Goal: Entertainment & Leisure: Consume media (video, audio)

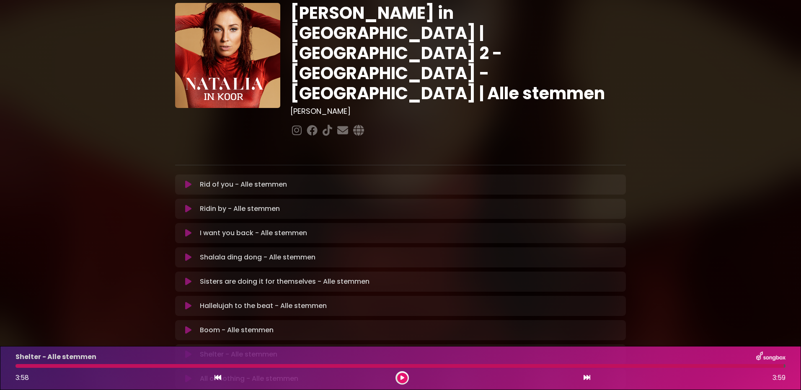
scroll to position [42, 0]
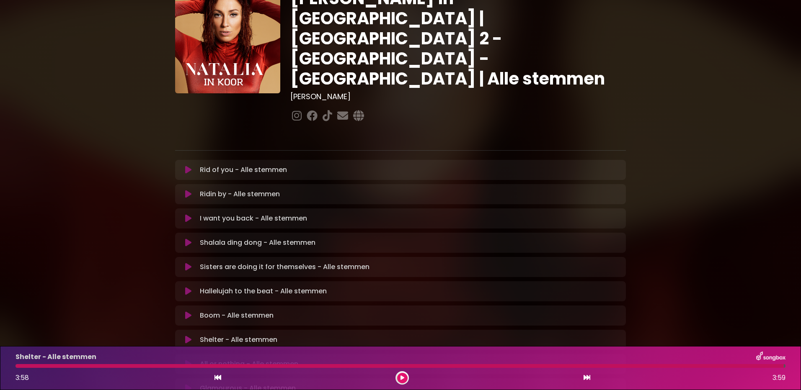
click at [191, 336] on icon at bounding box center [188, 340] width 6 height 8
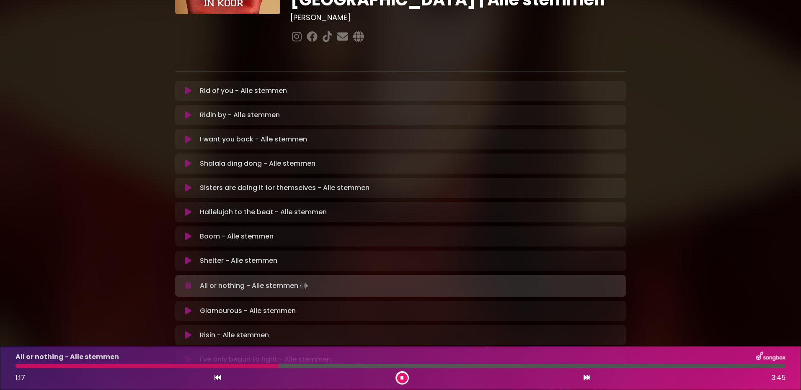
scroll to position [126, 0]
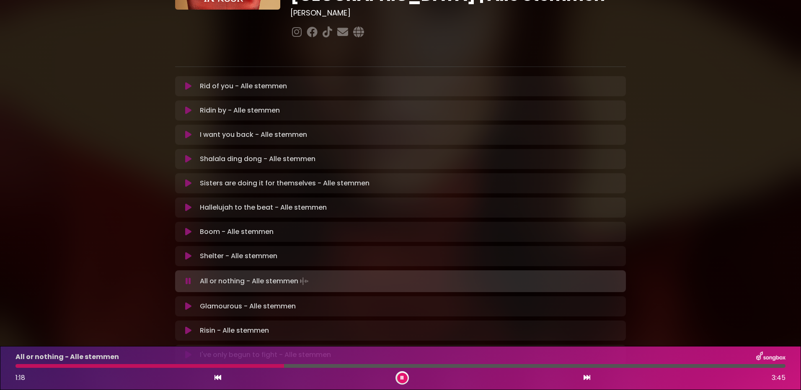
click at [188, 252] on icon at bounding box center [188, 256] width 6 height 8
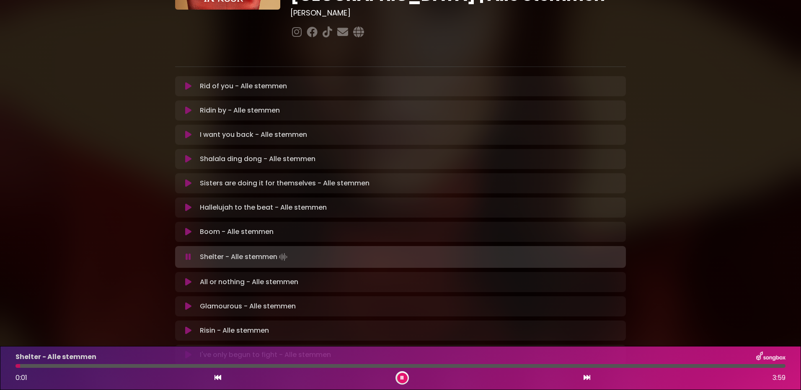
click at [197, 364] on div at bounding box center [400, 366] width 770 height 4
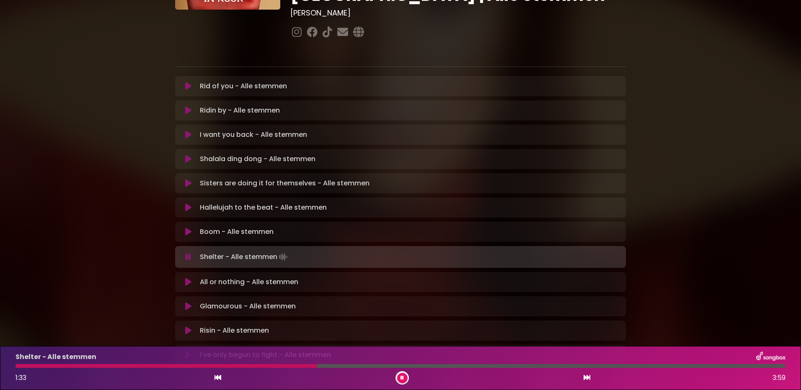
click at [299, 366] on div at bounding box center [165, 366] width 301 height 4
click at [297, 365] on div at bounding box center [167, 366] width 304 height 4
click at [304, 366] on div at bounding box center [166, 366] width 302 height 4
click at [262, 366] on div at bounding box center [163, 366] width 296 height 4
click at [564, 366] on div at bounding box center [400, 366] width 770 height 4
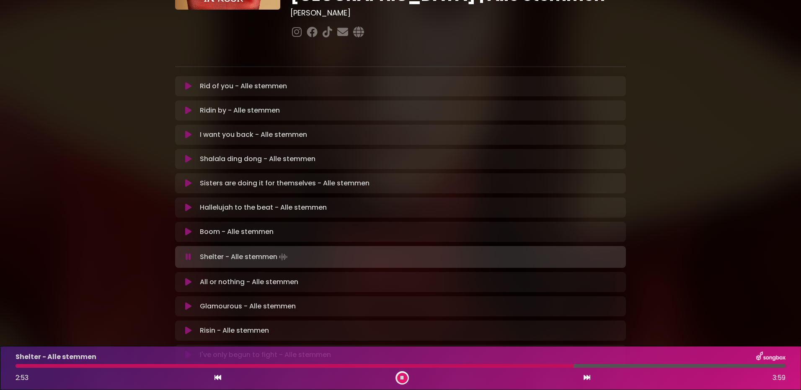
click at [584, 366] on div at bounding box center [400, 366] width 770 height 4
click at [597, 368] on div at bounding box center [400, 366] width 770 height 4
click at [589, 365] on div at bounding box center [375, 366] width 721 height 4
click at [610, 366] on div at bounding box center [400, 366] width 770 height 4
click at [654, 366] on div at bounding box center [364, 366] width 698 height 4
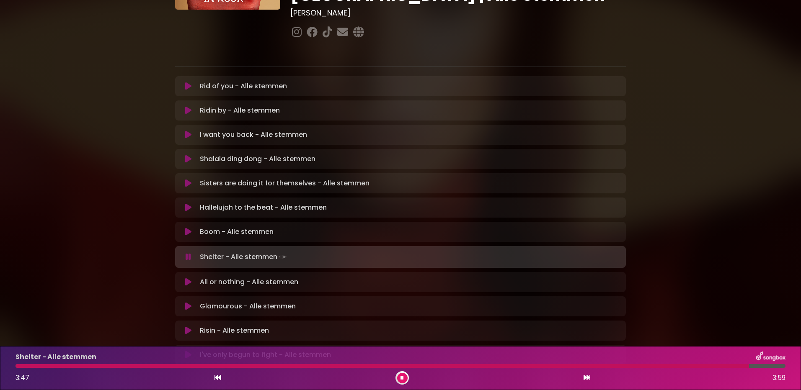
click at [340, 364] on div at bounding box center [381, 366] width 733 height 4
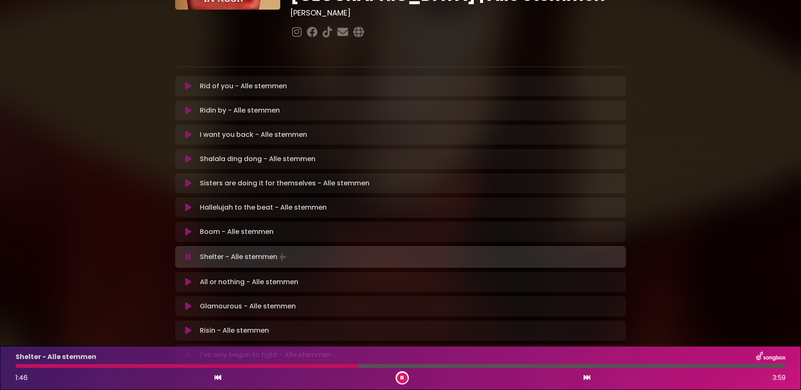
click at [289, 364] on div at bounding box center [186, 366] width 343 height 4
click at [302, 365] on div at bounding box center [176, 366] width 323 height 4
click at [293, 363] on div "Shelter - Alle stemmen 1:31 3:59" at bounding box center [400, 368] width 780 height 33
click at [279, 365] on div at bounding box center [164, 366] width 299 height 4
click at [191, 278] on icon at bounding box center [188, 282] width 6 height 8
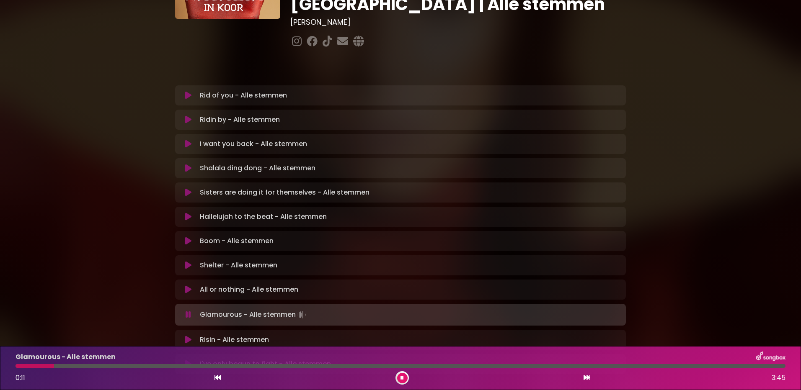
scroll to position [167, 0]
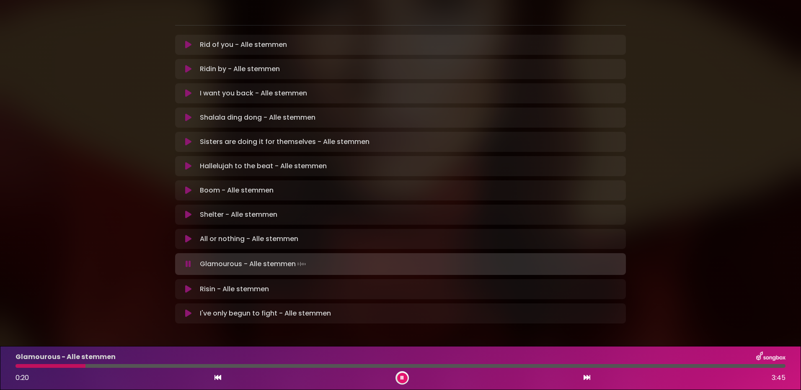
click at [401, 378] on icon at bounding box center [401, 378] width 3 height 5
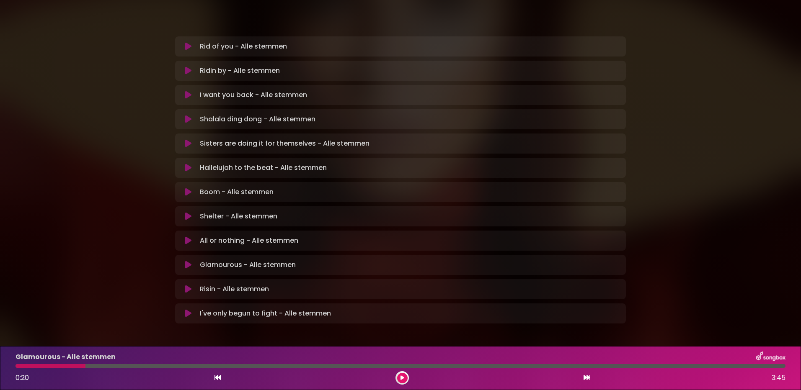
click at [187, 261] on icon at bounding box center [188, 265] width 6 height 8
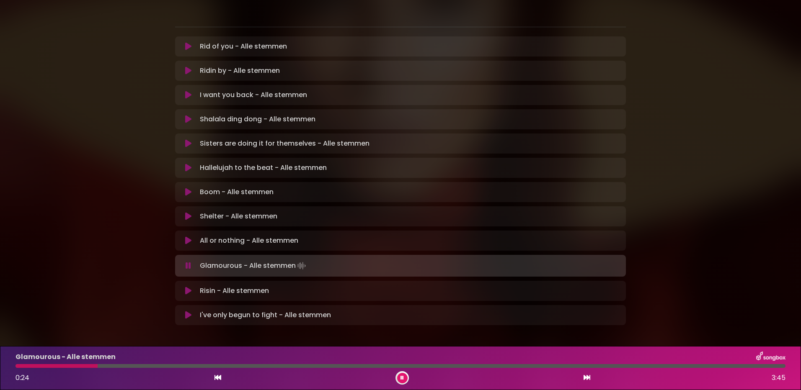
click at [27, 366] on div at bounding box center [56, 366] width 82 height 4
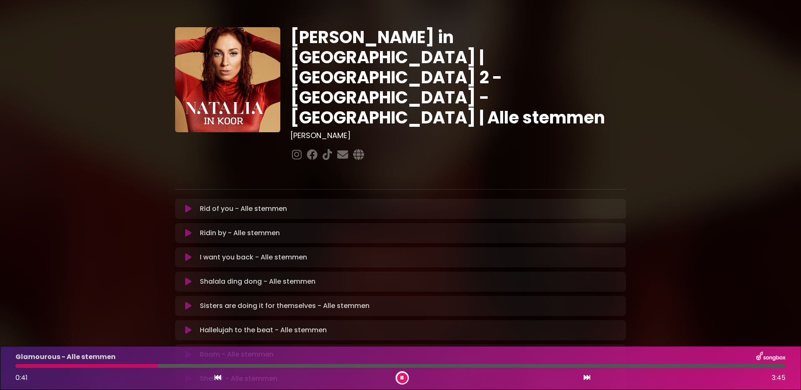
scroll to position [0, 0]
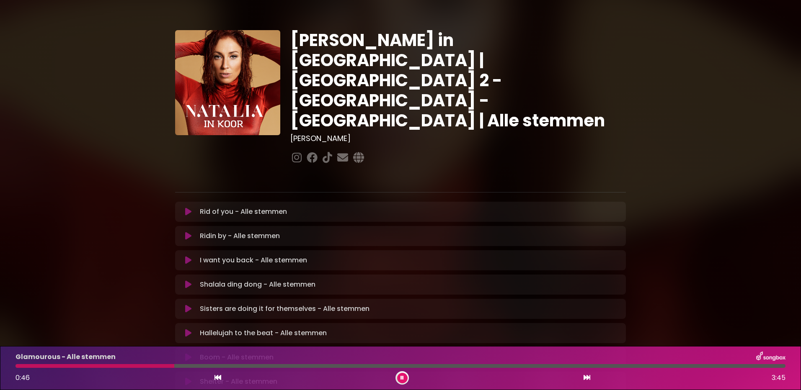
click at [403, 379] on icon at bounding box center [401, 378] width 3 height 5
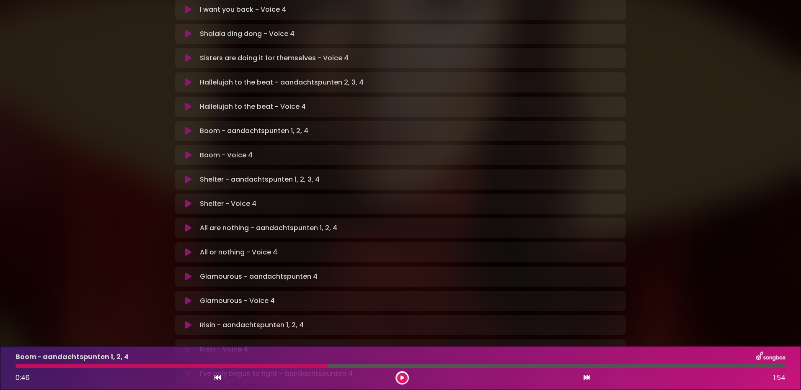
scroll to position [251, 0]
click at [190, 296] on icon at bounding box center [188, 300] width 6 height 8
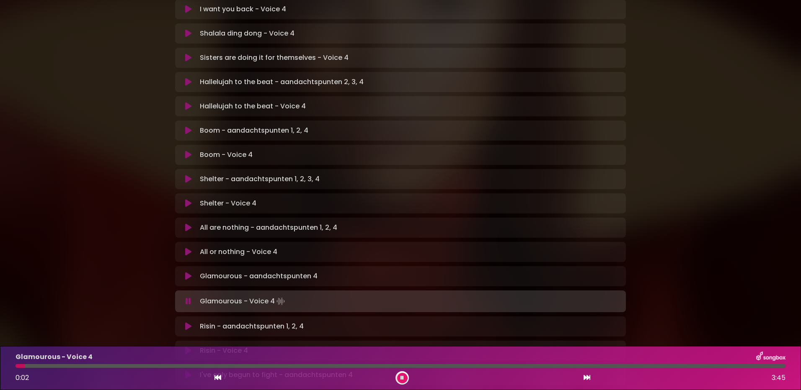
click at [163, 367] on div at bounding box center [400, 366] width 770 height 4
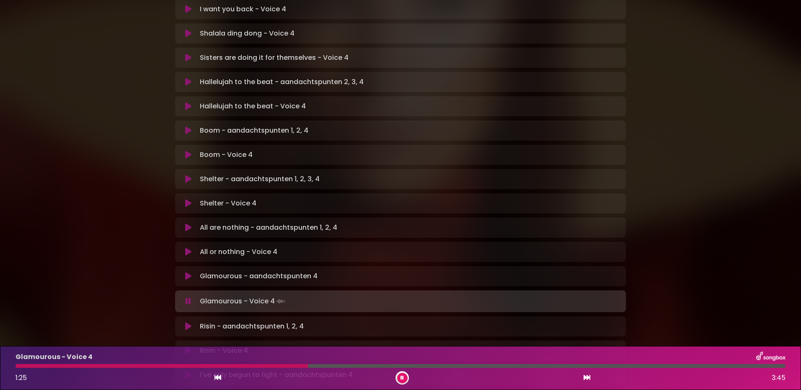
click at [215, 365] on div "Glamourous - Voice 4 1:25 3:45" at bounding box center [400, 368] width 780 height 33
click at [221, 369] on div "Glamourous - Voice 4 1:26 3:45" at bounding box center [400, 368] width 780 height 33
click at [209, 365] on div at bounding box center [164, 366] width 299 height 4
click at [252, 366] on div at bounding box center [160, 366] width 291 height 4
click at [247, 366] on div at bounding box center [141, 366] width 252 height 4
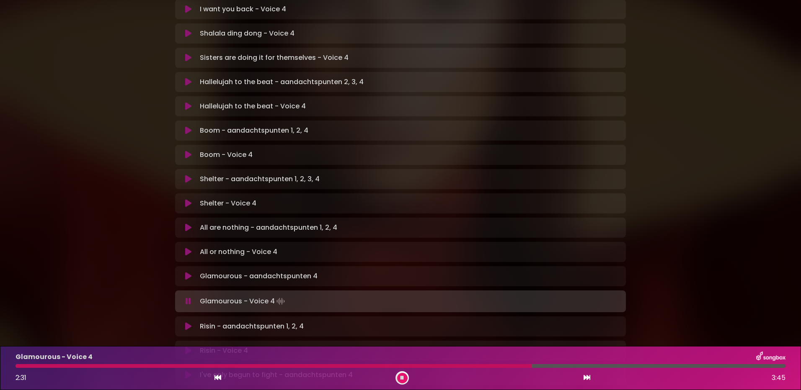
click at [459, 367] on div at bounding box center [273, 366] width 516 height 4
click at [447, 366] on div at bounding box center [240, 366] width 451 height 4
click at [437, 366] on div at bounding box center [250, 366] width 471 height 4
click at [437, 364] on div at bounding box center [250, 366] width 470 height 4
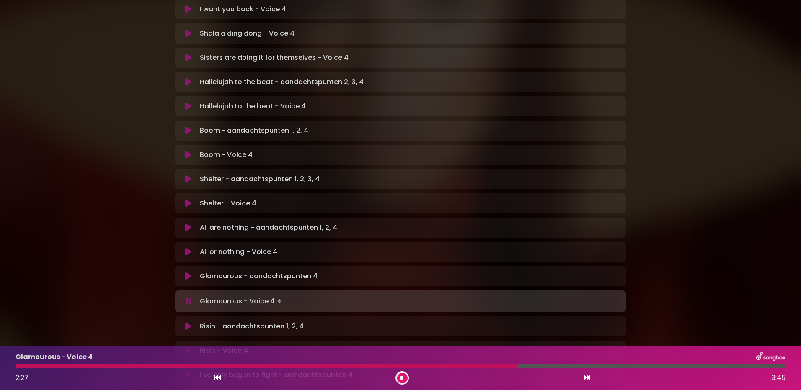
click at [437, 364] on div at bounding box center [265, 366] width 501 height 4
click at [488, 365] on div at bounding box center [312, 366] width 594 height 4
click at [582, 363] on div "Glamourous - Voice 4 2:54 3:45" at bounding box center [400, 368] width 780 height 33
click at [577, 366] on div at bounding box center [312, 366] width 595 height 4
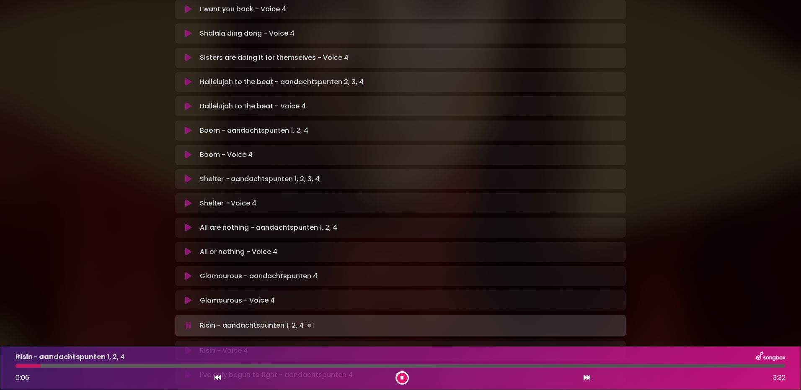
click at [407, 376] on button at bounding box center [402, 378] width 10 height 10
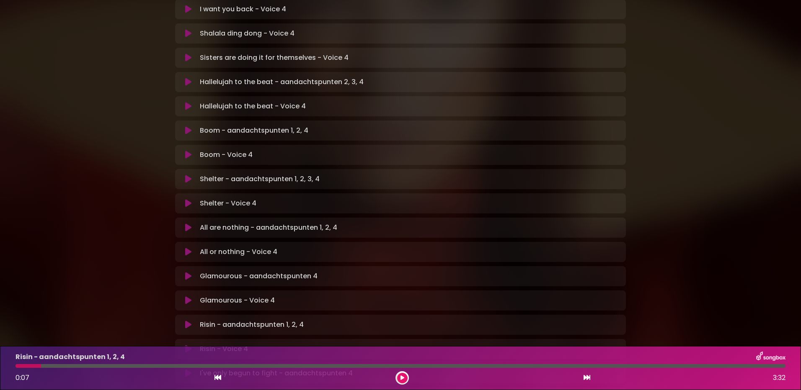
click at [188, 102] on icon at bounding box center [188, 106] width 6 height 8
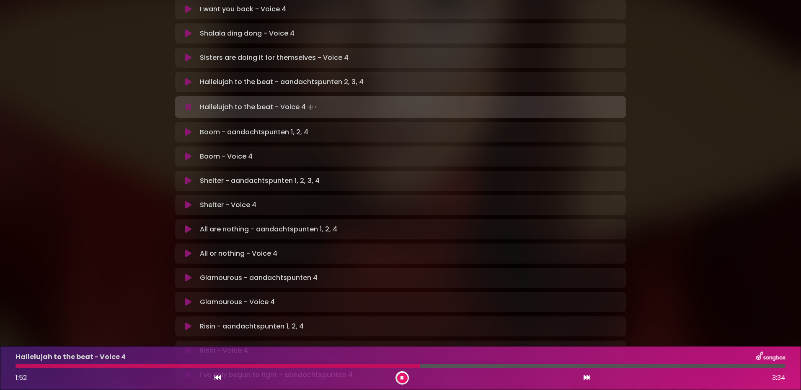
click at [420, 365] on div at bounding box center [217, 366] width 404 height 4
click at [435, 368] on div at bounding box center [400, 366] width 770 height 4
click at [402, 377] on icon at bounding box center [401, 378] width 3 height 5
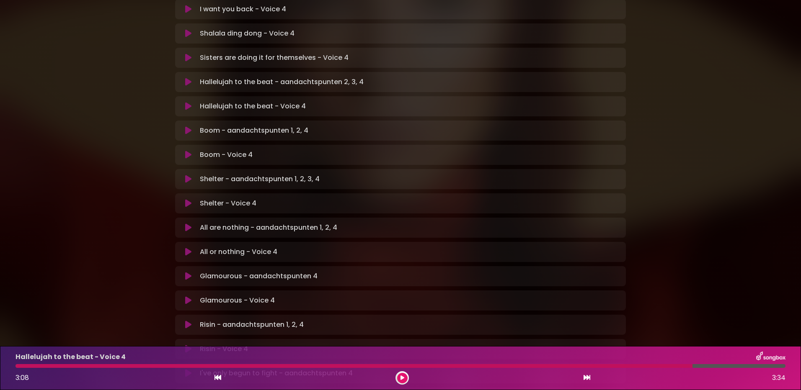
click at [187, 248] on icon at bounding box center [188, 252] width 6 height 8
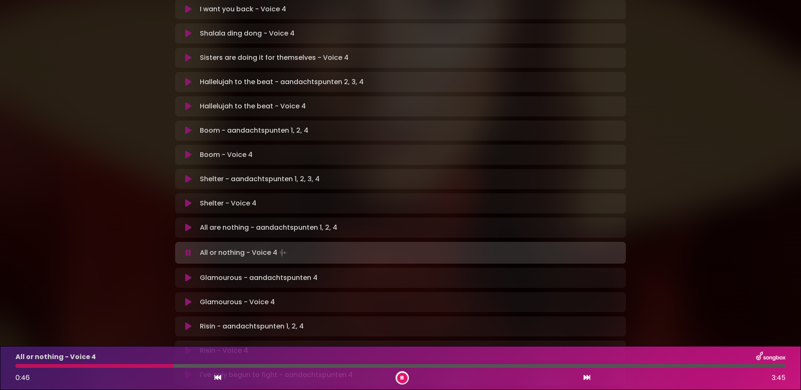
click at [400, 378] on button at bounding box center [402, 378] width 10 height 10
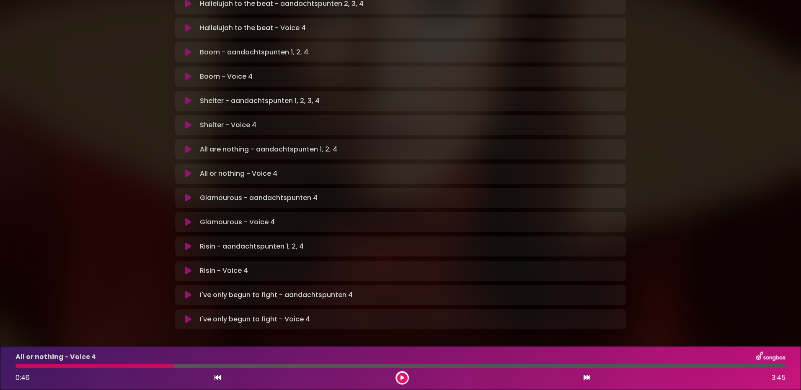
scroll to position [335, 0]
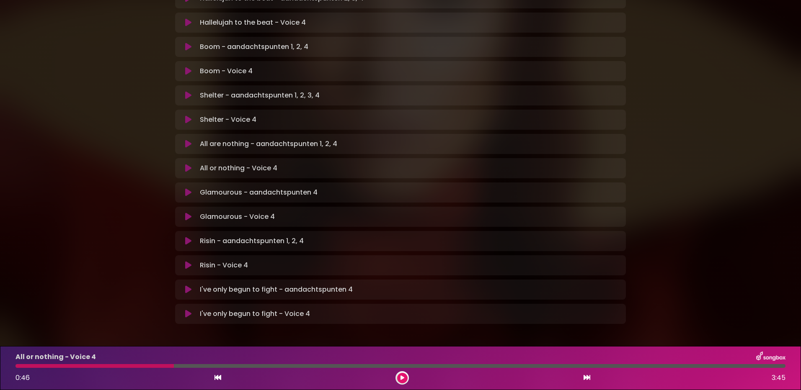
click at [185, 310] on icon at bounding box center [188, 314] width 6 height 8
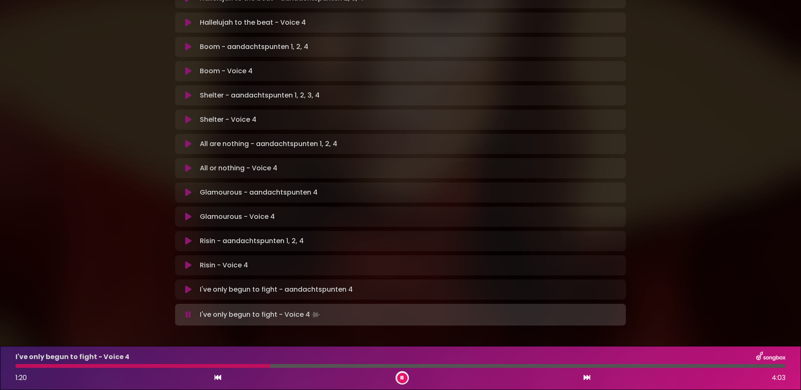
click at [404, 375] on button at bounding box center [402, 378] width 10 height 10
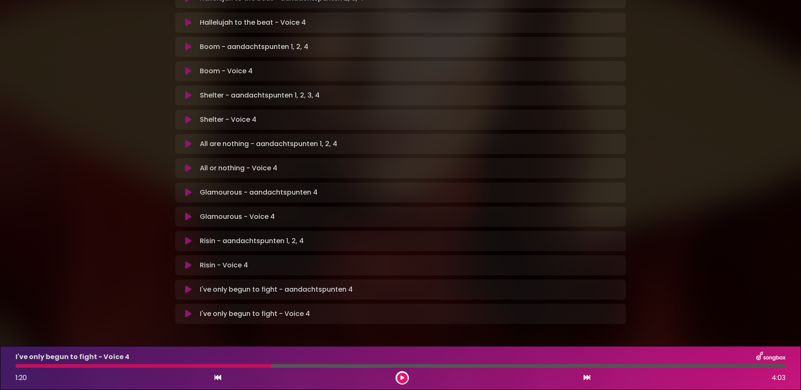
click at [405, 373] on button at bounding box center [402, 378] width 10 height 10
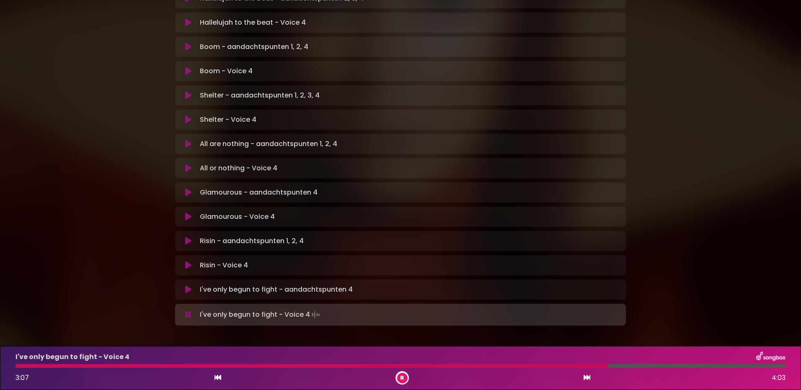
click at [529, 365] on div at bounding box center [311, 366] width 592 height 4
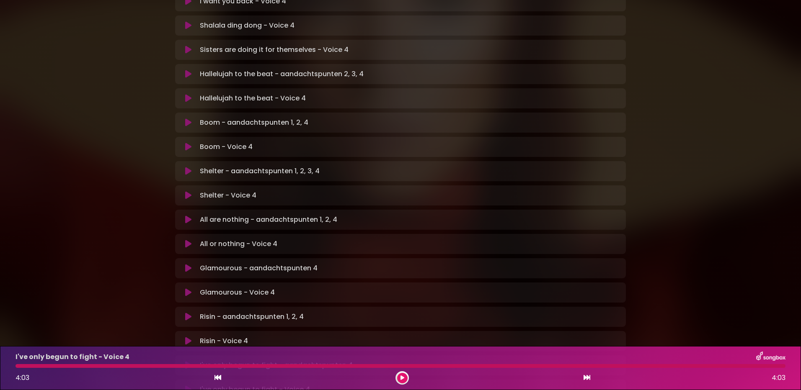
scroll to position [293, 0]
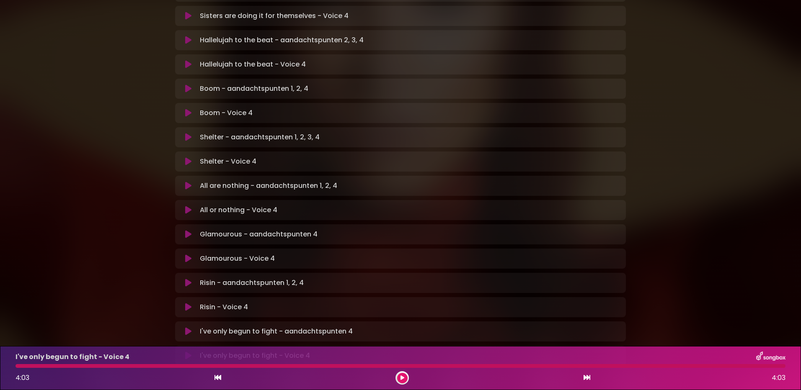
click at [191, 327] on icon at bounding box center [188, 331] width 6 height 8
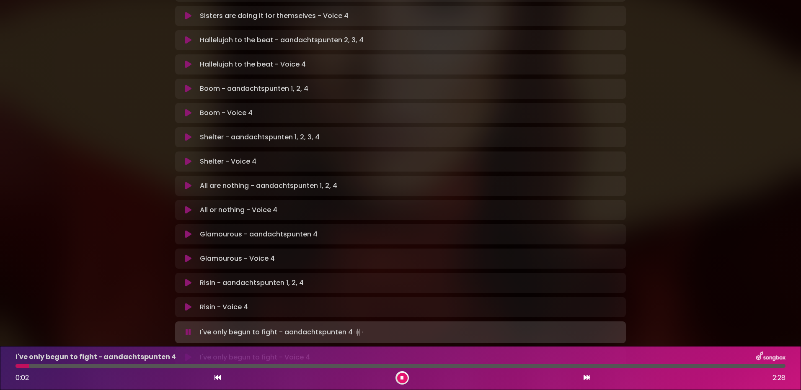
click at [189, 353] on icon at bounding box center [188, 357] width 6 height 8
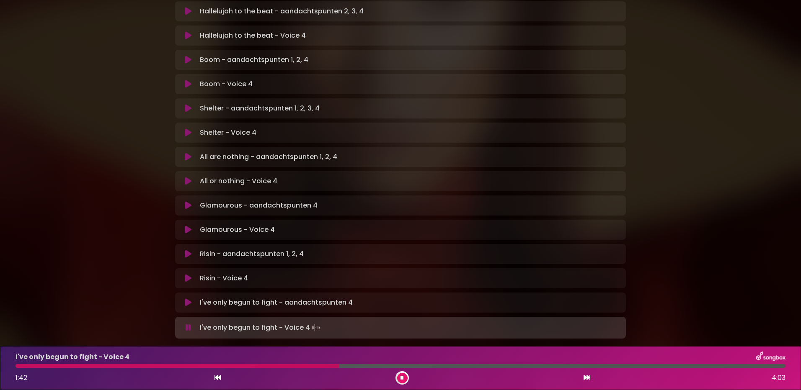
scroll to position [0, 0]
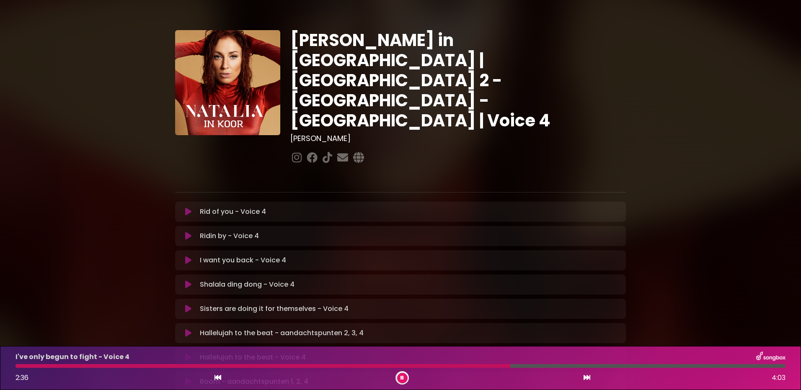
click at [462, 365] on div at bounding box center [262, 366] width 494 height 4
click at [479, 365] on div at bounding box center [258, 366] width 487 height 4
click at [464, 364] on div at bounding box center [248, 366] width 466 height 4
click at [467, 365] on div at bounding box center [259, 366] width 489 height 4
click at [406, 375] on button at bounding box center [402, 378] width 10 height 10
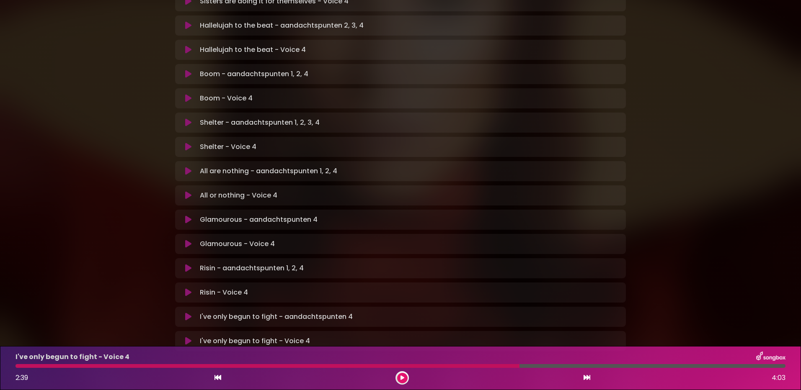
scroll to position [293, 0]
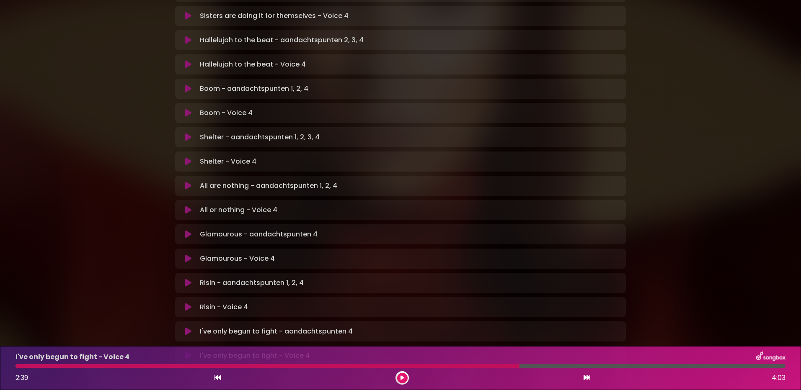
click at [188, 327] on icon at bounding box center [188, 331] width 6 height 8
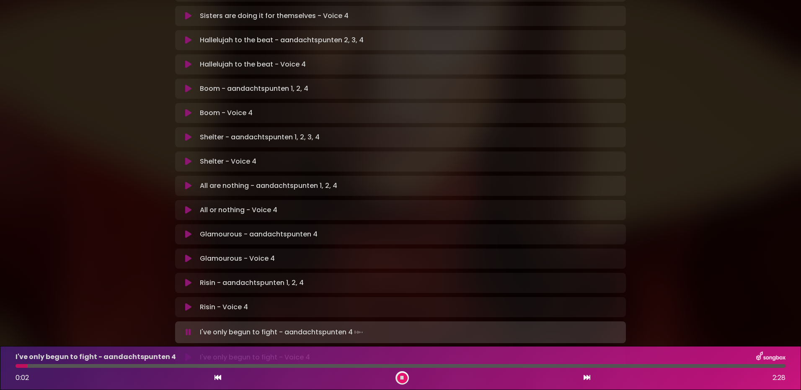
click at [270, 353] on p "I've only begun to fight - Voice 4 Loading Track..." at bounding box center [255, 358] width 110 height 10
click at [191, 353] on button at bounding box center [188, 357] width 16 height 8
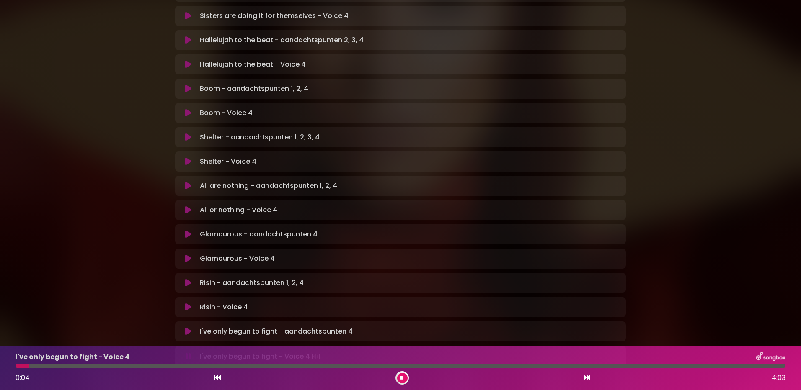
click at [368, 365] on div at bounding box center [400, 366] width 770 height 4
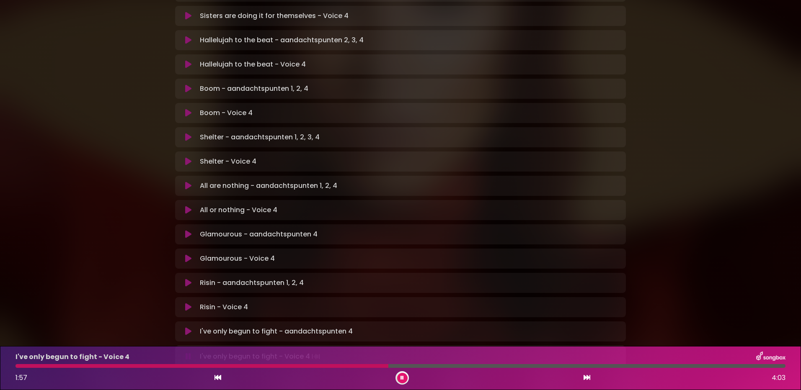
click at [413, 367] on div at bounding box center [400, 366] width 770 height 4
click at [441, 368] on div at bounding box center [257, 366] width 484 height 4
click at [448, 365] on div at bounding box center [400, 366] width 770 height 4
click at [455, 366] on div at bounding box center [254, 366] width 478 height 4
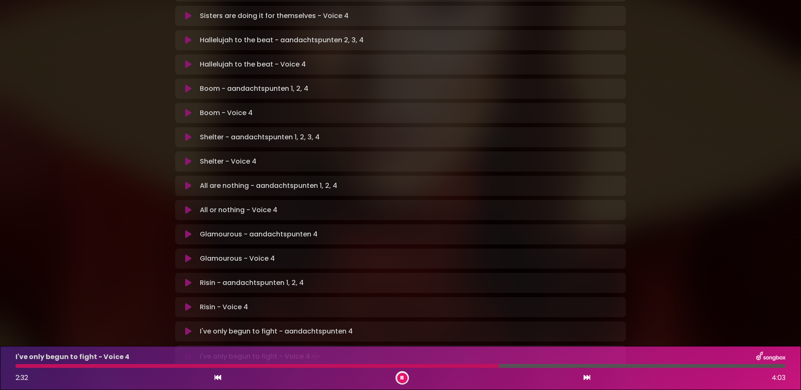
click at [455, 366] on div at bounding box center [256, 366] width 483 height 4
click at [455, 366] on div at bounding box center [258, 366] width 487 height 4
click at [455, 366] on div at bounding box center [257, 366] width 484 height 4
click at [447, 367] on div at bounding box center [307, 366] width 585 height 4
click at [434, 372] on div "2:32 4:03" at bounding box center [400, 377] width 780 height 13
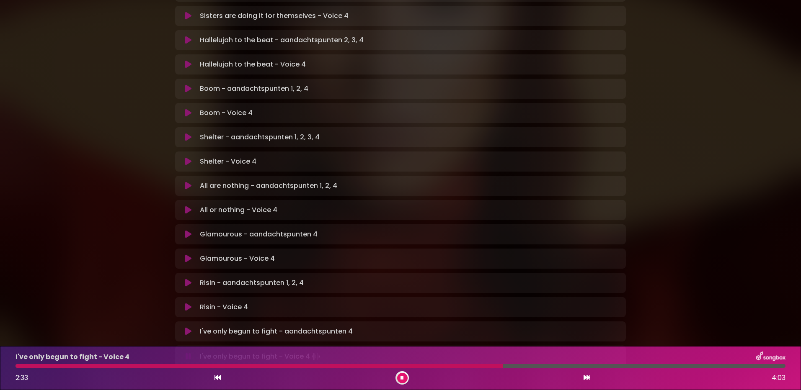
click at [437, 365] on div at bounding box center [258, 366] width 487 height 4
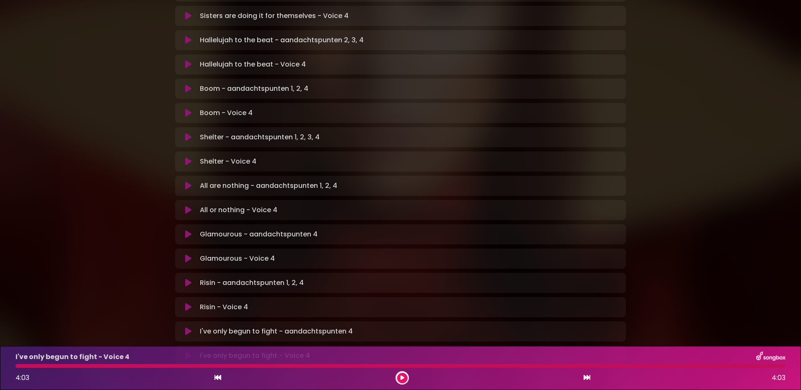
click at [118, 386] on div "I've only begun to fight - Voice 4 4:03 4:03" at bounding box center [400, 368] width 801 height 44
click at [447, 363] on div "I've only begun to fight - Voice 4 4:03 4:03" at bounding box center [400, 368] width 780 height 33
click at [448, 366] on div at bounding box center [400, 366] width 770 height 4
click at [405, 377] on button at bounding box center [402, 378] width 10 height 10
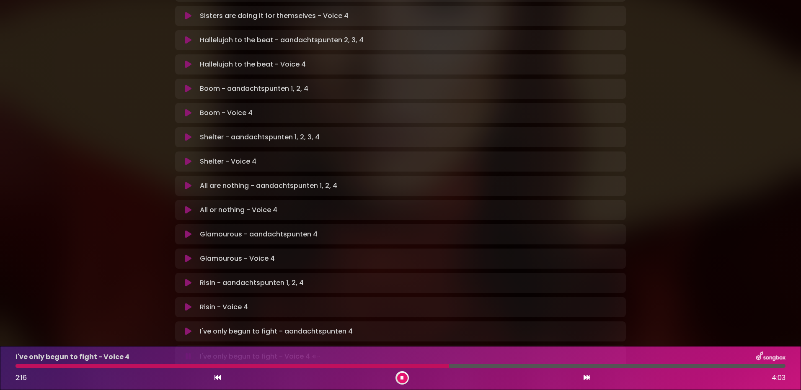
click at [409, 366] on div at bounding box center [231, 366] width 433 height 4
click at [444, 365] on div at bounding box center [400, 366] width 770 height 4
click at [459, 367] on div at bounding box center [257, 366] width 485 height 4
click at [521, 364] on div at bounding box center [400, 366] width 770 height 4
click at [534, 366] on div at bounding box center [400, 366] width 770 height 4
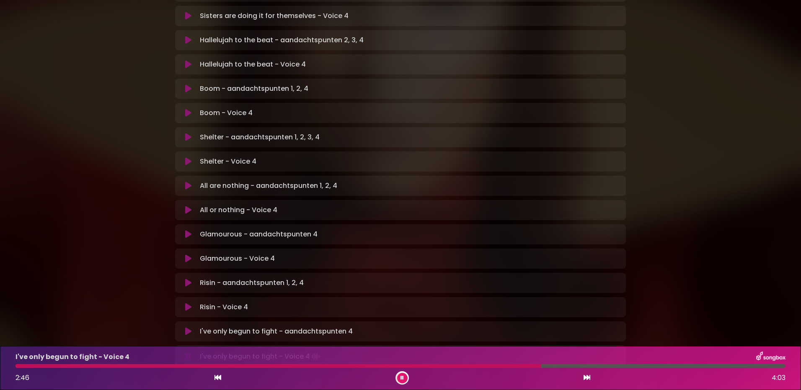
click at [528, 366] on div at bounding box center [277, 366] width 525 height 4
click at [510, 366] on div at bounding box center [272, 366] width 514 height 4
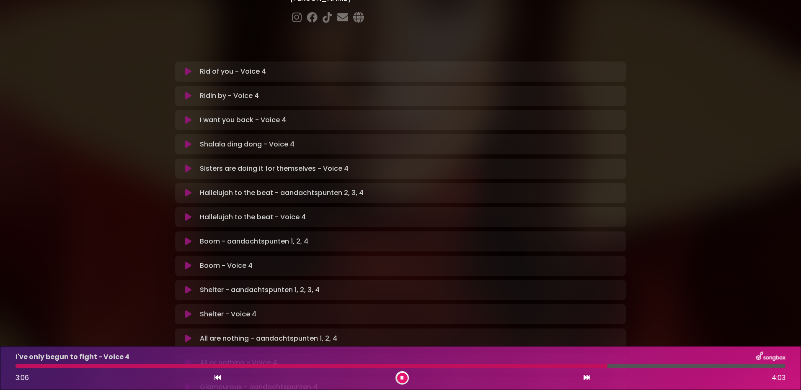
scroll to position [126, 0]
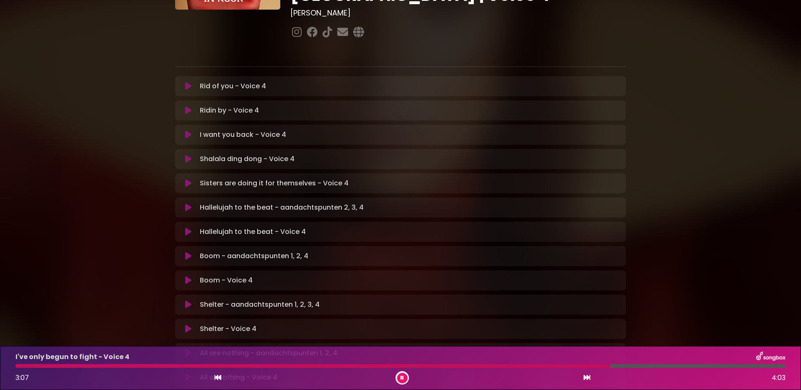
click at [189, 155] on icon at bounding box center [188, 159] width 6 height 8
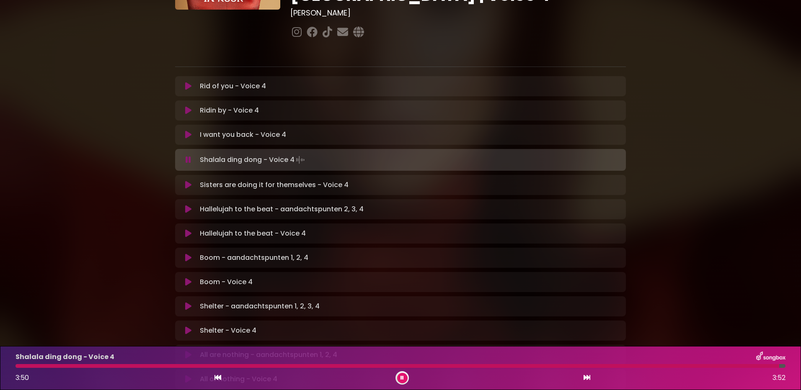
click at [186, 156] on icon at bounding box center [187, 160] width 5 height 8
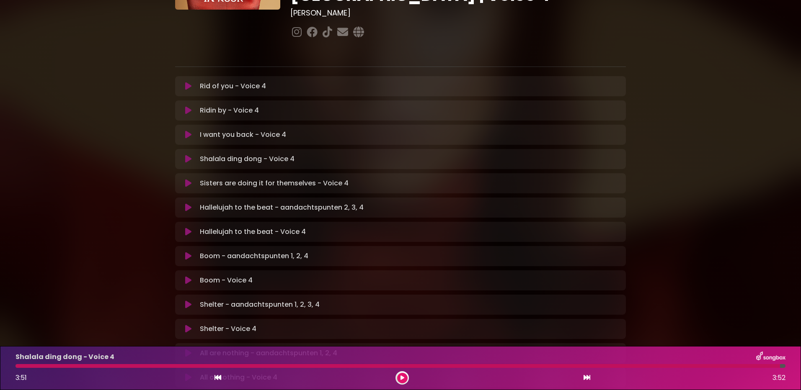
click at [31, 366] on div at bounding box center [397, 366] width 764 height 4
click at [32, 368] on div at bounding box center [397, 366] width 764 height 4
click at [189, 155] on icon at bounding box center [188, 159] width 6 height 8
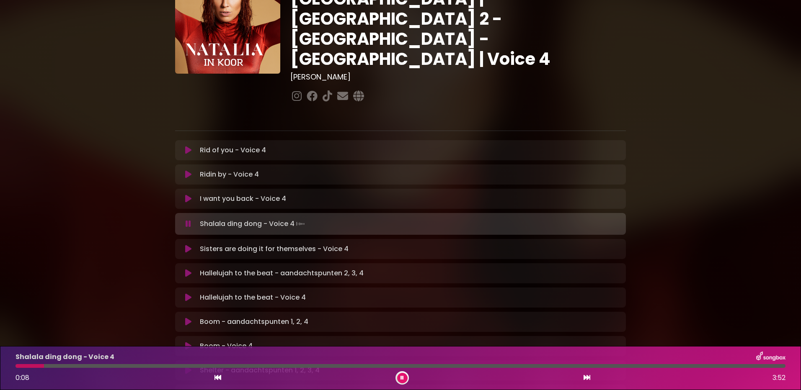
scroll to position [0, 0]
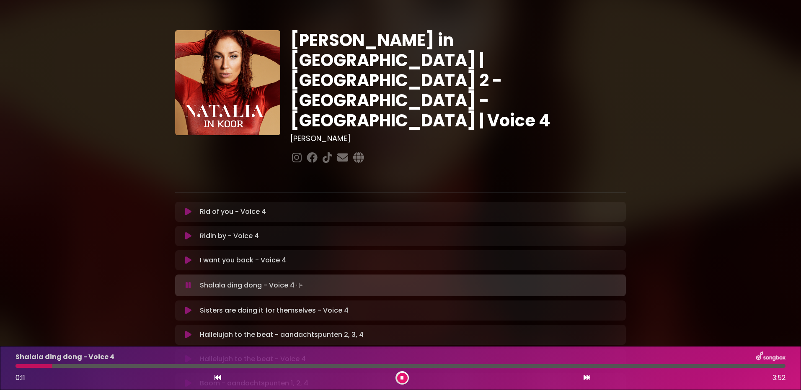
click at [406, 380] on button at bounding box center [402, 378] width 10 height 10
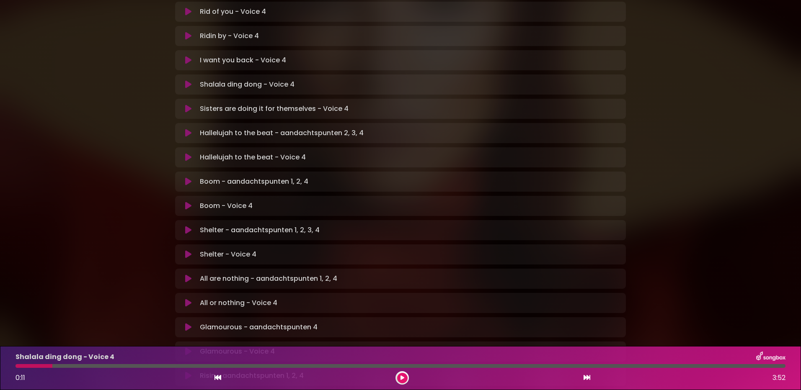
scroll to position [126, 0]
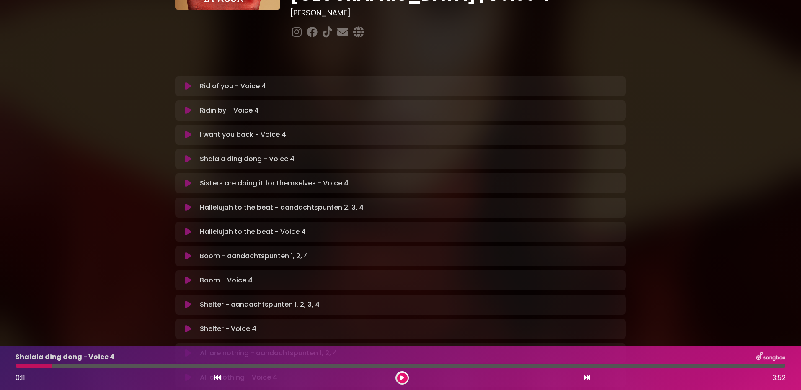
click at [186, 106] on icon at bounding box center [188, 110] width 6 height 8
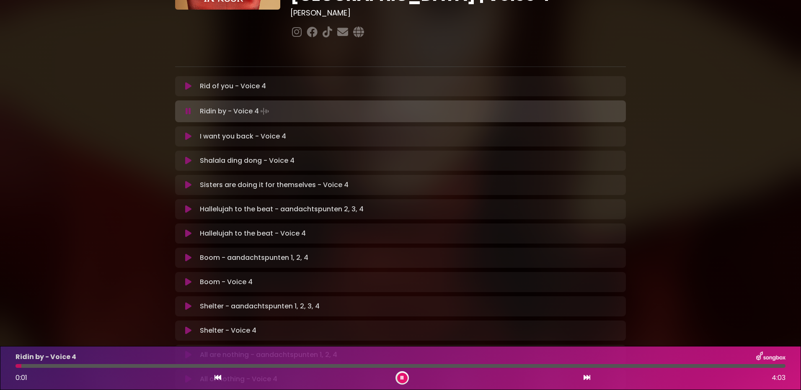
click at [197, 365] on div at bounding box center [400, 366] width 770 height 4
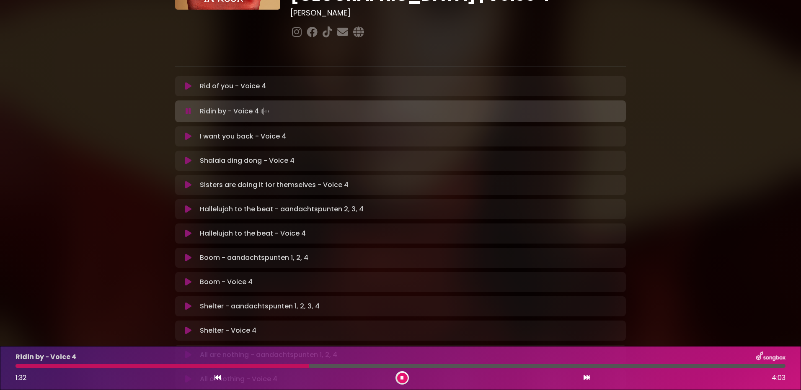
click at [213, 362] on div "Ridin by - Voice 4" at bounding box center [400, 357] width 780 height 11
click at [221, 365] on div at bounding box center [163, 366] width 297 height 4
click at [269, 365] on div at bounding box center [163, 366] width 297 height 4
click at [276, 366] on div at bounding box center [175, 366] width 320 height 4
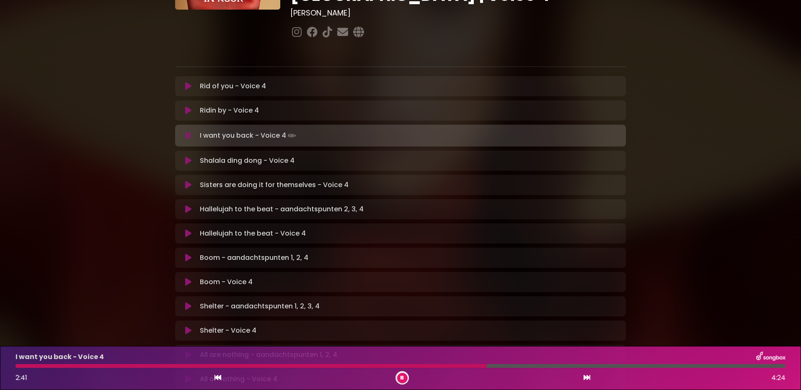
click at [187, 106] on icon at bounding box center [188, 110] width 6 height 8
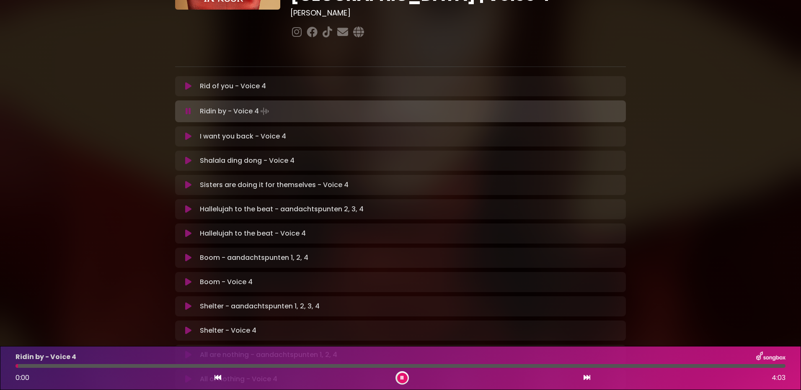
click at [195, 363] on div "Ridin by - Voice 4 0:00 4:03" at bounding box center [400, 368] width 780 height 33
click at [195, 366] on div at bounding box center [400, 366] width 770 height 4
click at [170, 365] on div at bounding box center [118, 366] width 206 height 4
click at [248, 366] on div at bounding box center [144, 366] width 258 height 4
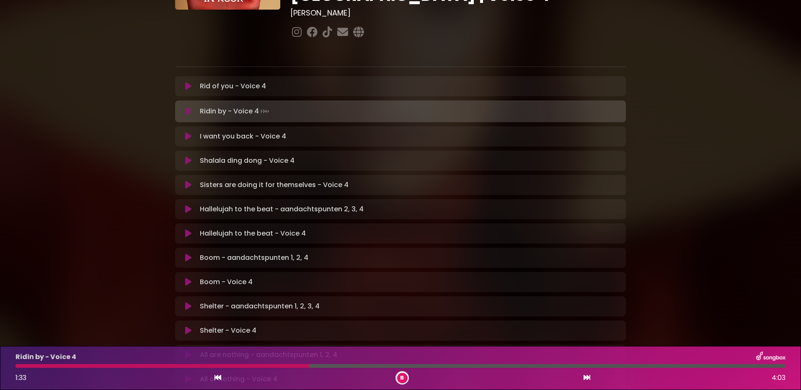
click at [276, 365] on div at bounding box center [162, 366] width 294 height 4
click at [293, 367] on div at bounding box center [162, 366] width 294 height 4
click at [248, 368] on div at bounding box center [160, 366] width 290 height 4
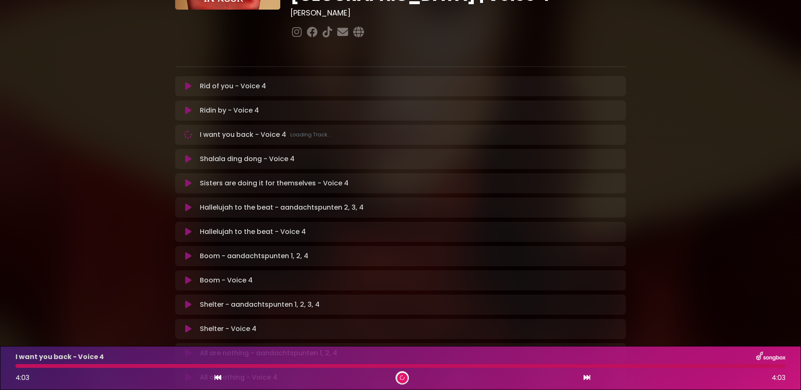
click at [389, 368] on div at bounding box center [400, 366] width 770 height 4
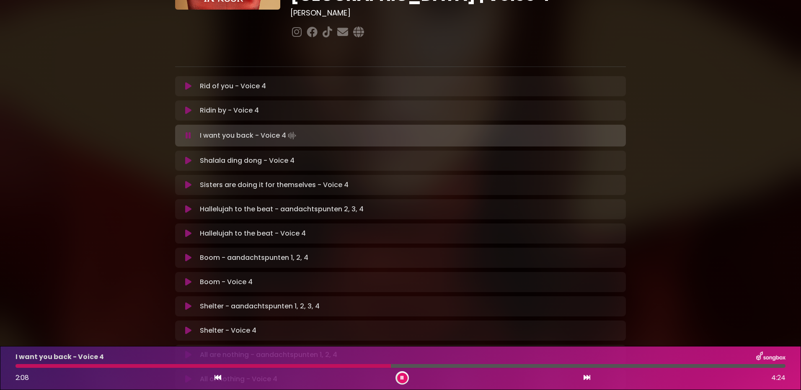
click at [192, 368] on div at bounding box center [202, 366] width 375 height 4
click at [190, 106] on icon at bounding box center [188, 110] width 6 height 8
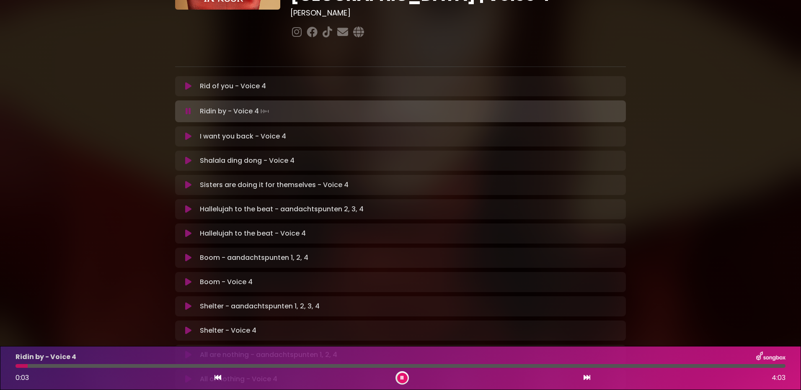
click at [178, 366] on div at bounding box center [400, 366] width 770 height 4
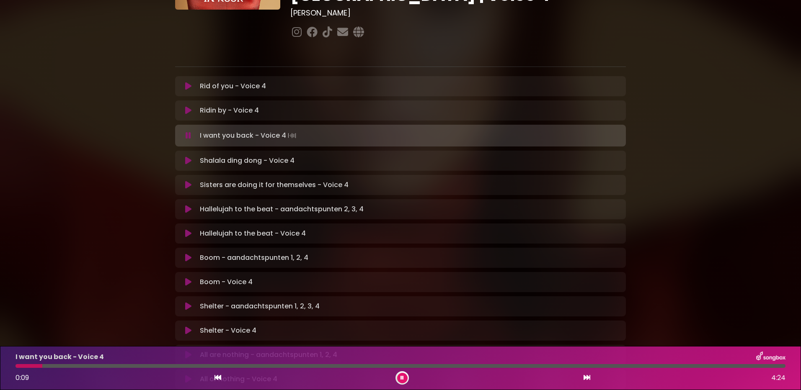
click at [398, 379] on button at bounding box center [402, 378] width 10 height 10
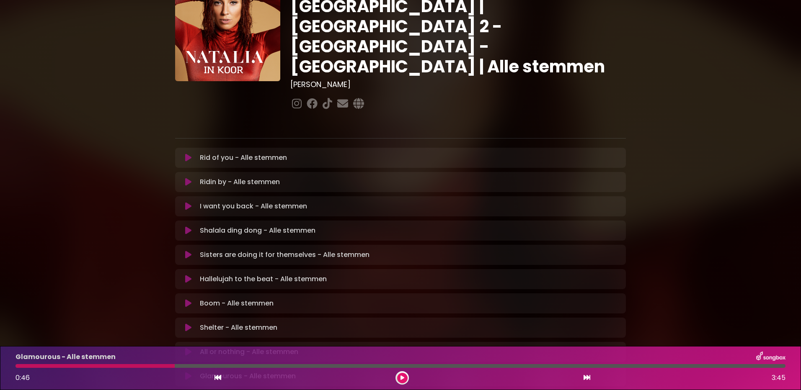
scroll to position [165, 0]
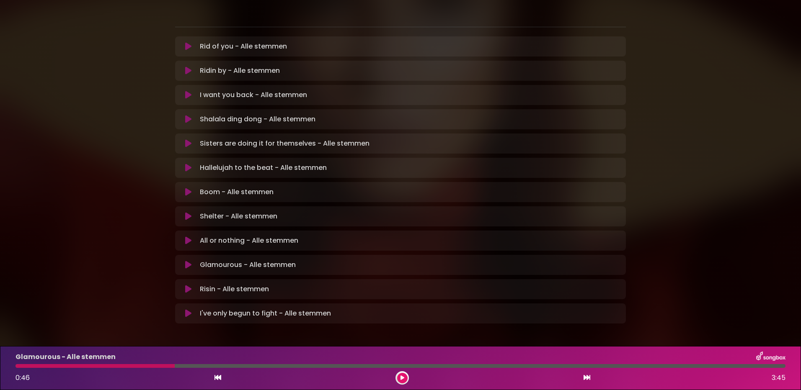
click at [191, 115] on icon at bounding box center [188, 119] width 6 height 8
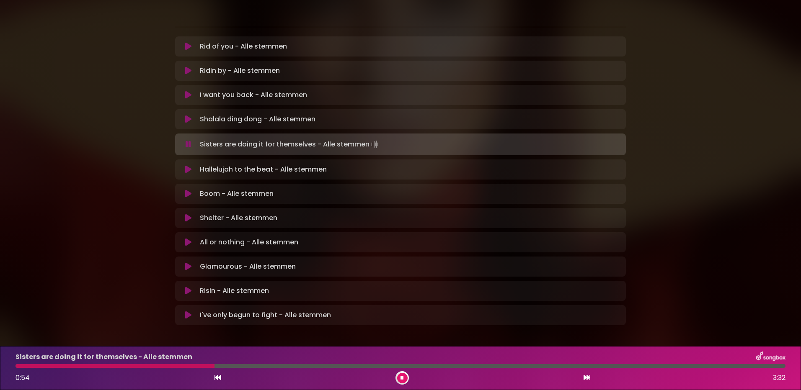
click at [187, 263] on icon at bounding box center [188, 267] width 6 height 8
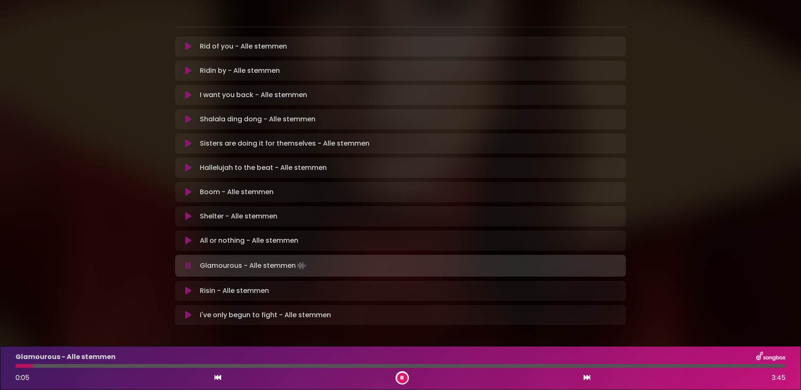
click at [184, 364] on div at bounding box center [400, 366] width 770 height 4
click at [149, 365] on div at bounding box center [101, 366] width 173 height 4
click at [135, 366] on div at bounding box center [85, 366] width 141 height 4
click at [113, 365] on div at bounding box center [78, 366] width 127 height 4
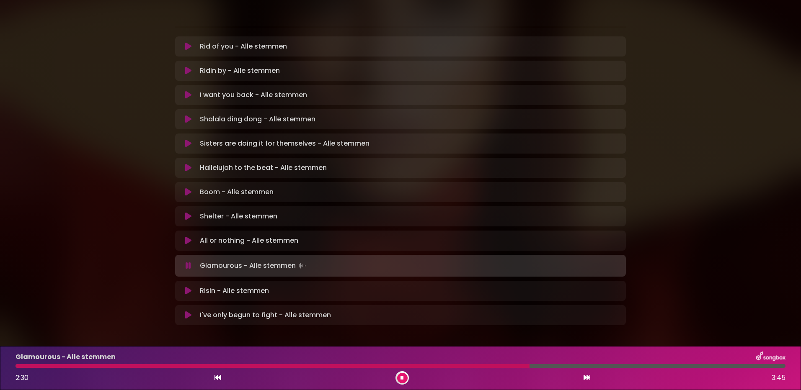
click at [434, 365] on div at bounding box center [272, 366] width 514 height 4
click at [216, 305] on div "Natalia in Koor | Antwerpen 2 - Brugge - Hasselt | Alle stemmen Hans Primusz ×" at bounding box center [400, 92] width 451 height 495
click at [466, 368] on div "Glamourous - Alle stemmen 2:32 3:45" at bounding box center [400, 368] width 780 height 33
click at [463, 362] on div "Glamourous - Alle stemmen" at bounding box center [400, 357] width 780 height 11
click at [465, 366] on div at bounding box center [276, 366] width 523 height 4
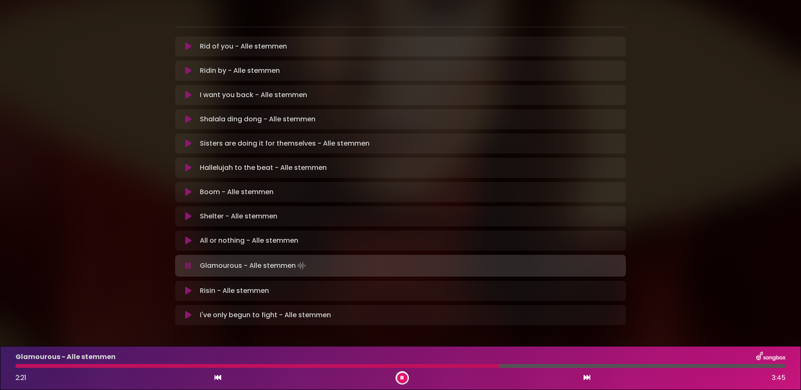
click at [463, 368] on div "Glamourous - Alle stemmen 2:21 3:45" at bounding box center [400, 368] width 780 height 33
click at [462, 366] on div at bounding box center [258, 366] width 486 height 4
click at [436, 366] on div at bounding box center [243, 366] width 456 height 4
click at [465, 366] on div at bounding box center [265, 366] width 501 height 4
click at [460, 367] on div at bounding box center [237, 366] width 444 height 4
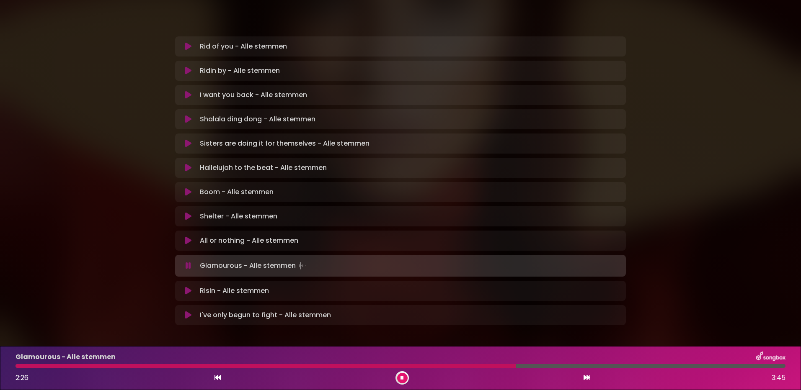
click at [182, 367] on div at bounding box center [265, 366] width 500 height 4
click at [253, 365] on div at bounding box center [163, 366] width 296 height 4
click at [240, 365] on div at bounding box center [139, 366] width 249 height 4
click at [233, 366] on div at bounding box center [154, 366] width 279 height 4
click at [484, 364] on div "Glamourous - Alle stemmen 1:25 3:45" at bounding box center [400, 368] width 780 height 33
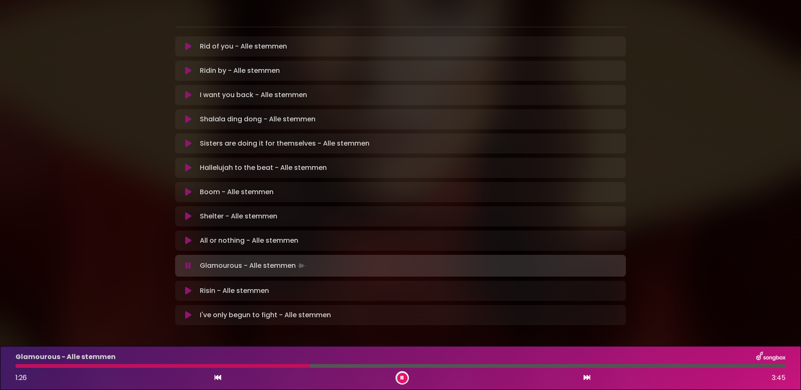
click at [484, 366] on div at bounding box center [400, 366] width 770 height 4
click at [461, 365] on div at bounding box center [251, 366] width 473 height 4
click at [454, 366] on div at bounding box center [257, 366] width 484 height 4
click at [453, 366] on div at bounding box center [259, 366] width 488 height 4
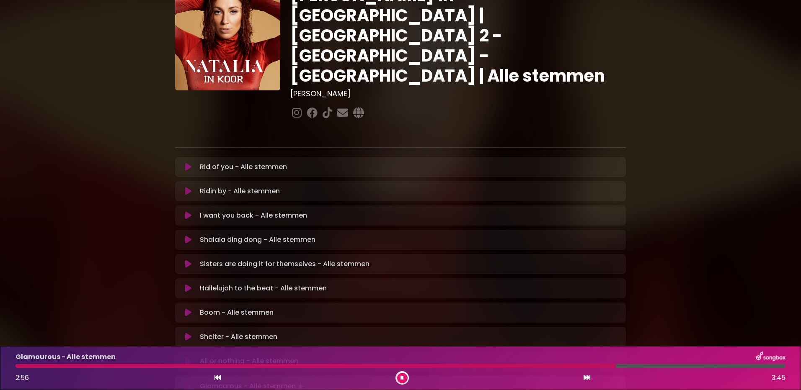
scroll to position [40, 0]
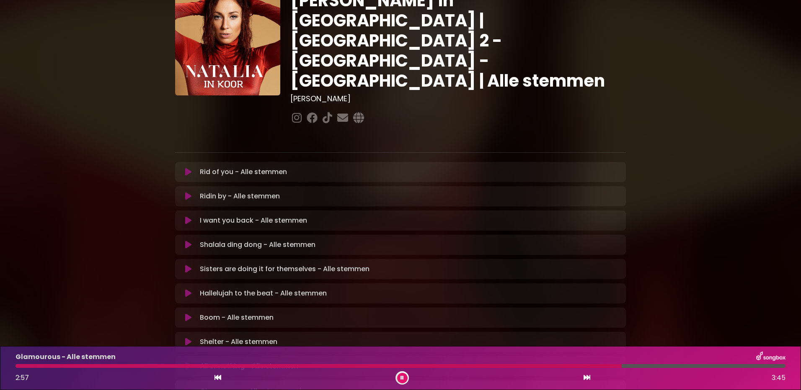
click at [186, 314] on icon at bounding box center [188, 318] width 6 height 8
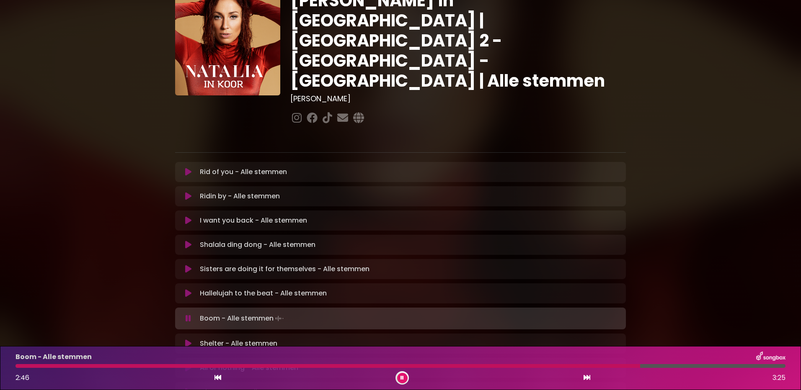
click at [498, 365] on div at bounding box center [327, 366] width 624 height 4
click at [504, 364] on div at bounding box center [307, 366] width 584 height 4
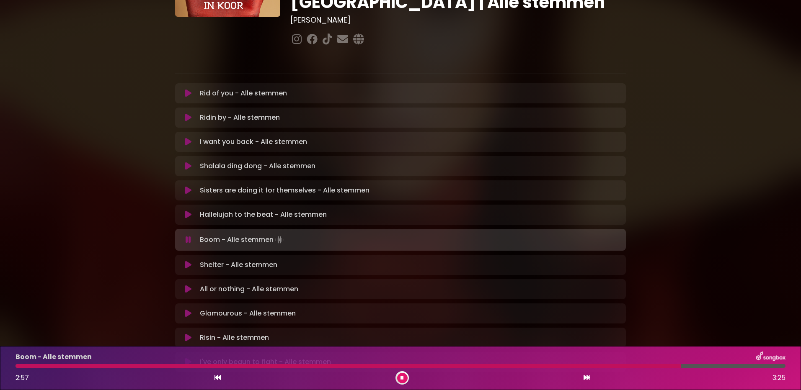
scroll to position [124, 0]
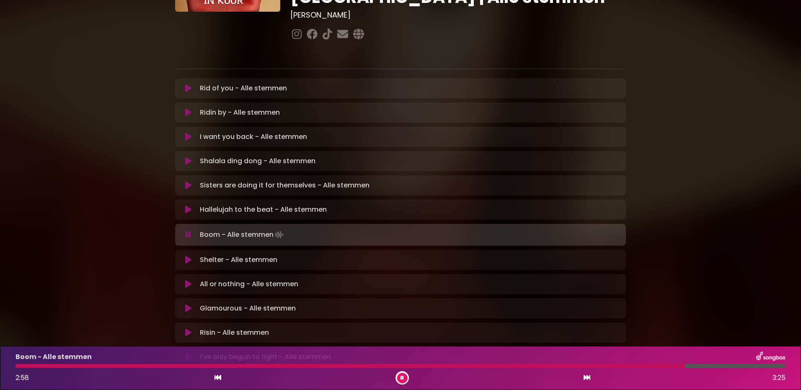
click at [188, 280] on icon at bounding box center [188, 284] width 6 height 8
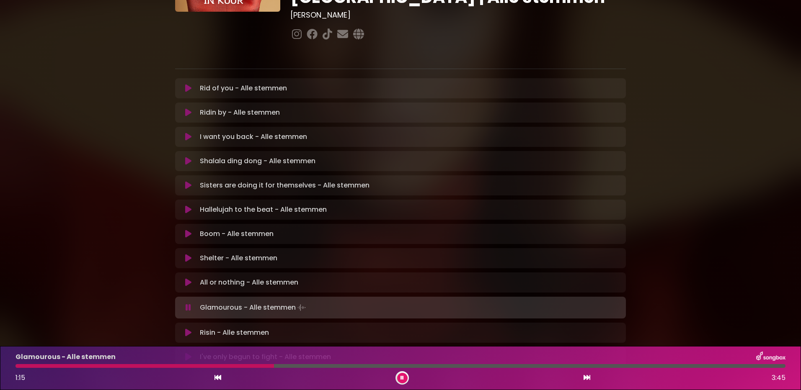
click at [191, 353] on icon at bounding box center [188, 357] width 6 height 8
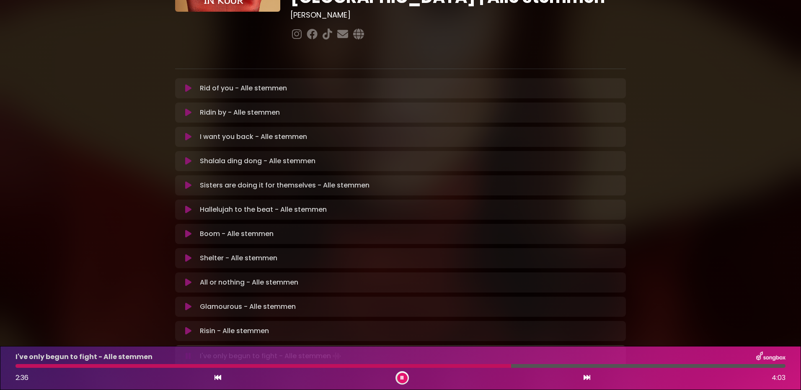
click at [455, 366] on div at bounding box center [262, 366] width 495 height 4
click at [188, 108] on icon at bounding box center [188, 112] width 6 height 8
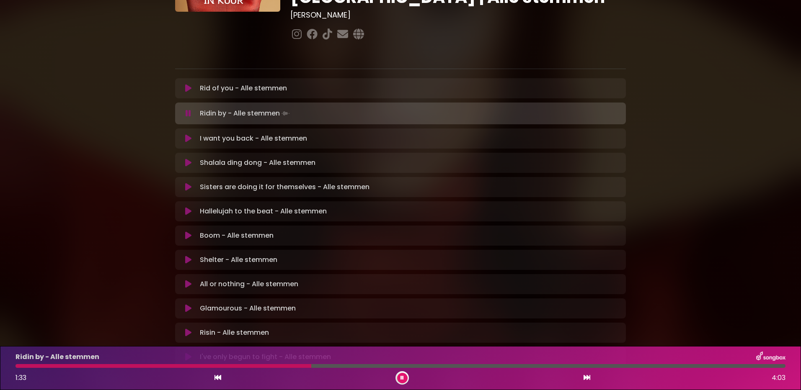
click at [177, 364] on div at bounding box center [163, 366] width 296 height 4
click at [217, 365] on div at bounding box center [162, 366] width 294 height 4
click at [217, 365] on div at bounding box center [161, 366] width 293 height 4
click at [217, 365] on div at bounding box center [162, 366] width 295 height 4
drag, startPoint x: 401, startPoint y: 379, endPoint x: 368, endPoint y: 314, distance: 73.2
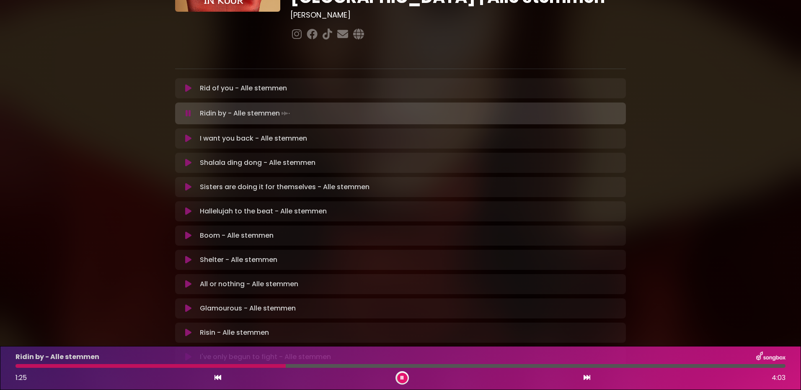
click at [401, 378] on icon at bounding box center [401, 378] width 3 height 5
